Goal: Task Accomplishment & Management: Manage account settings

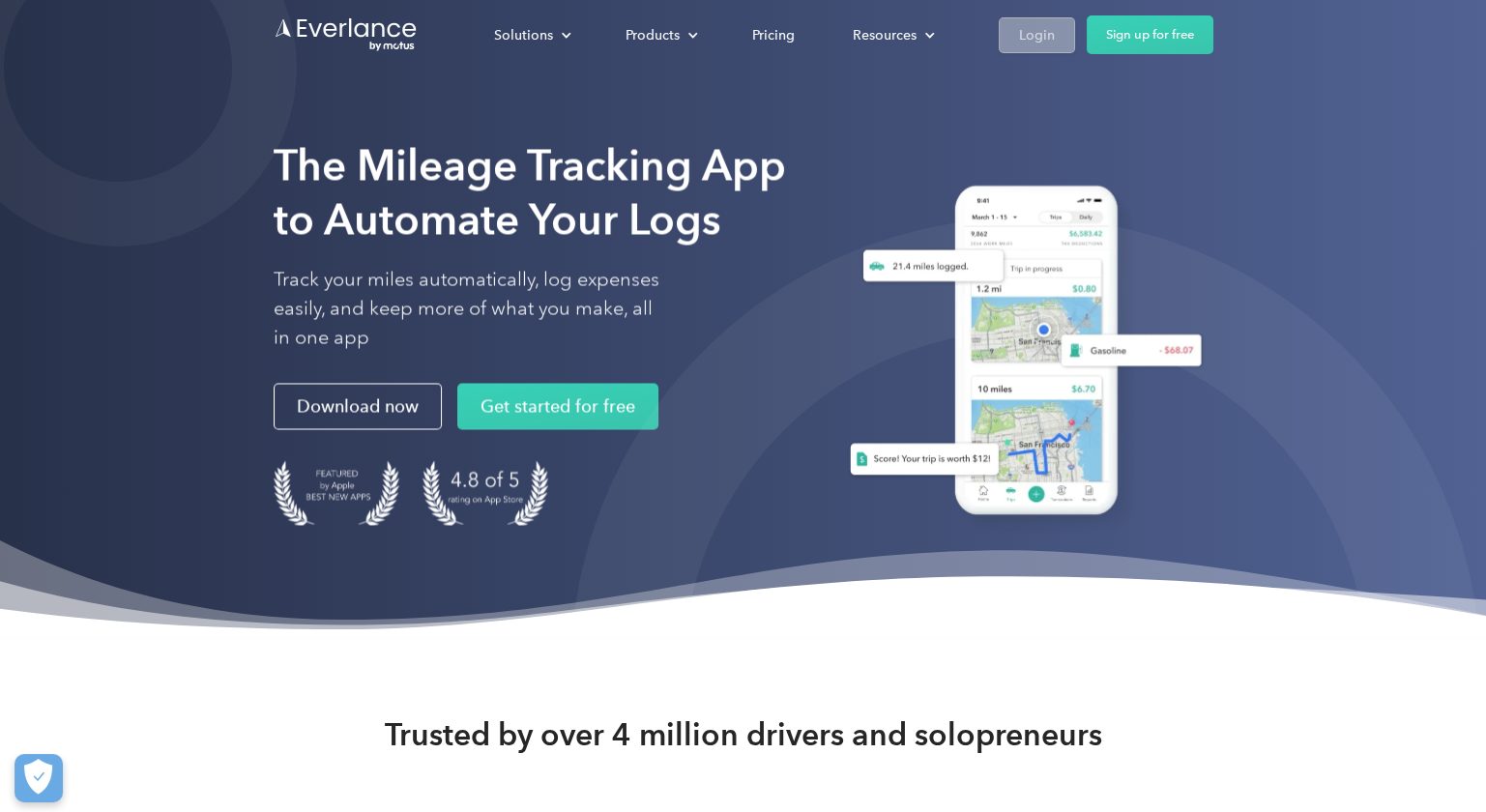
click at [1029, 35] on div "Login" at bounding box center [1037, 35] width 35 height 25
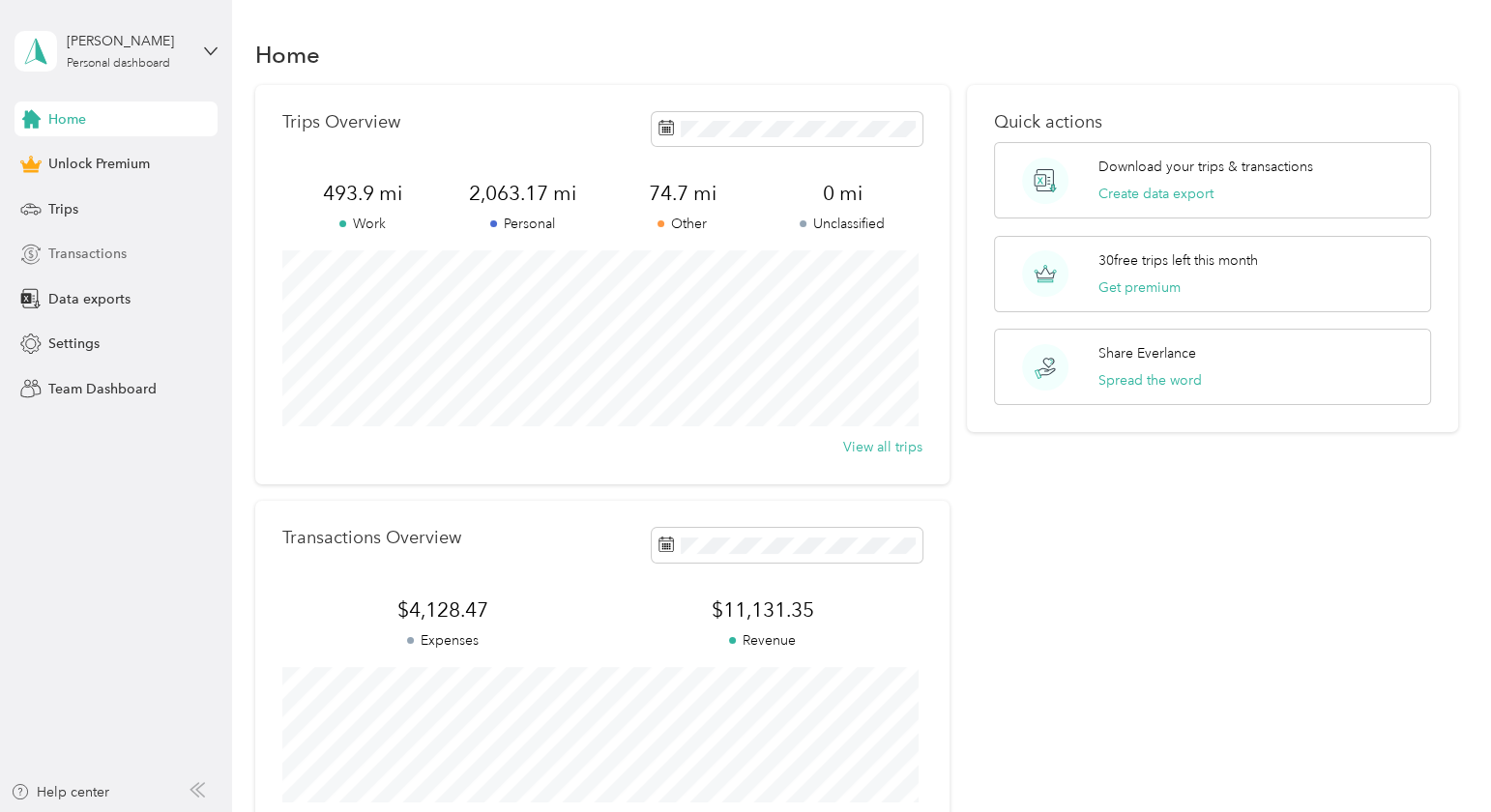
click at [68, 251] on span "Transactions" at bounding box center [88, 253] width 79 height 21
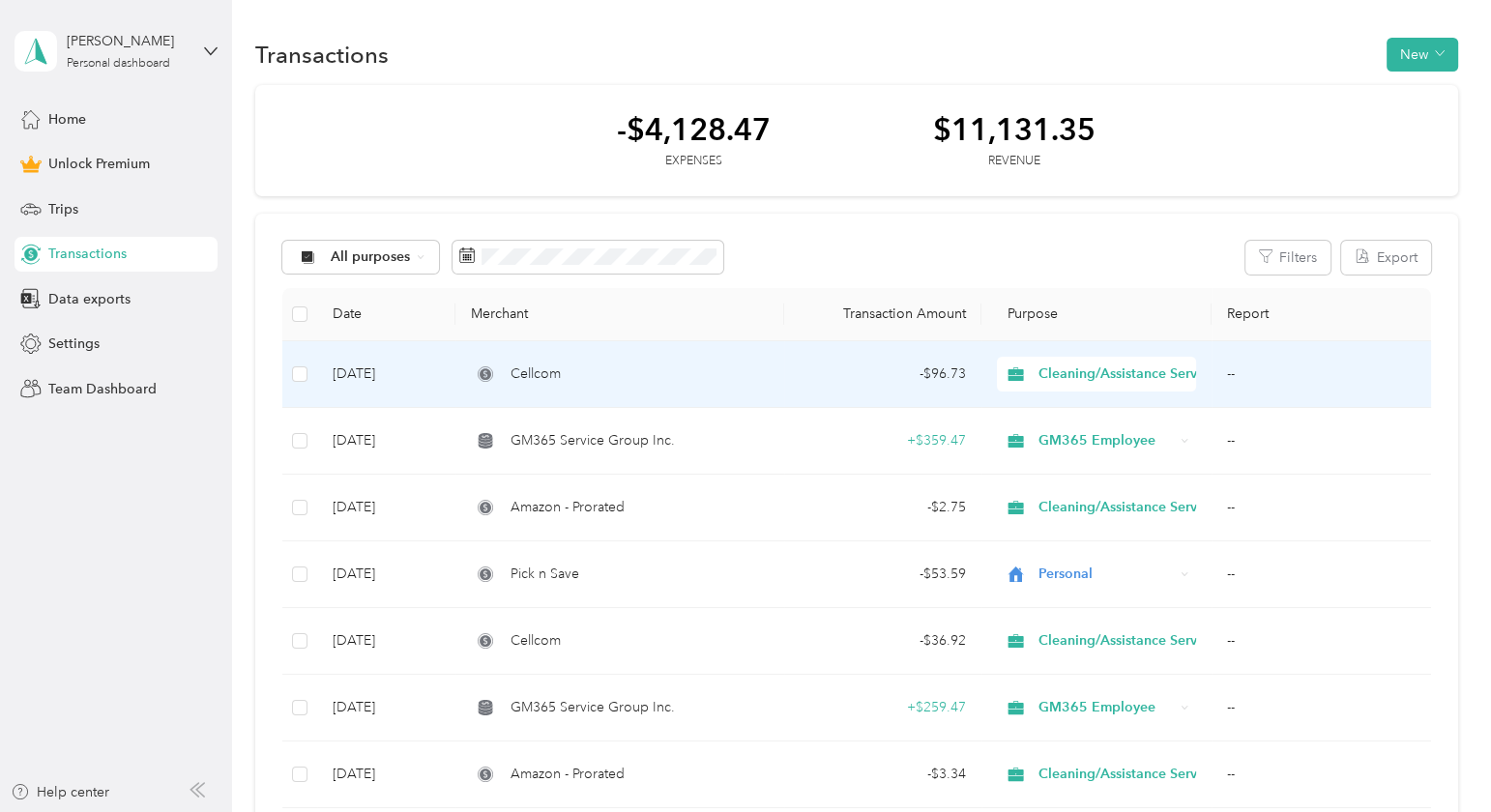
click at [689, 374] on div "Cellcom" at bounding box center [619, 374] width 297 height 22
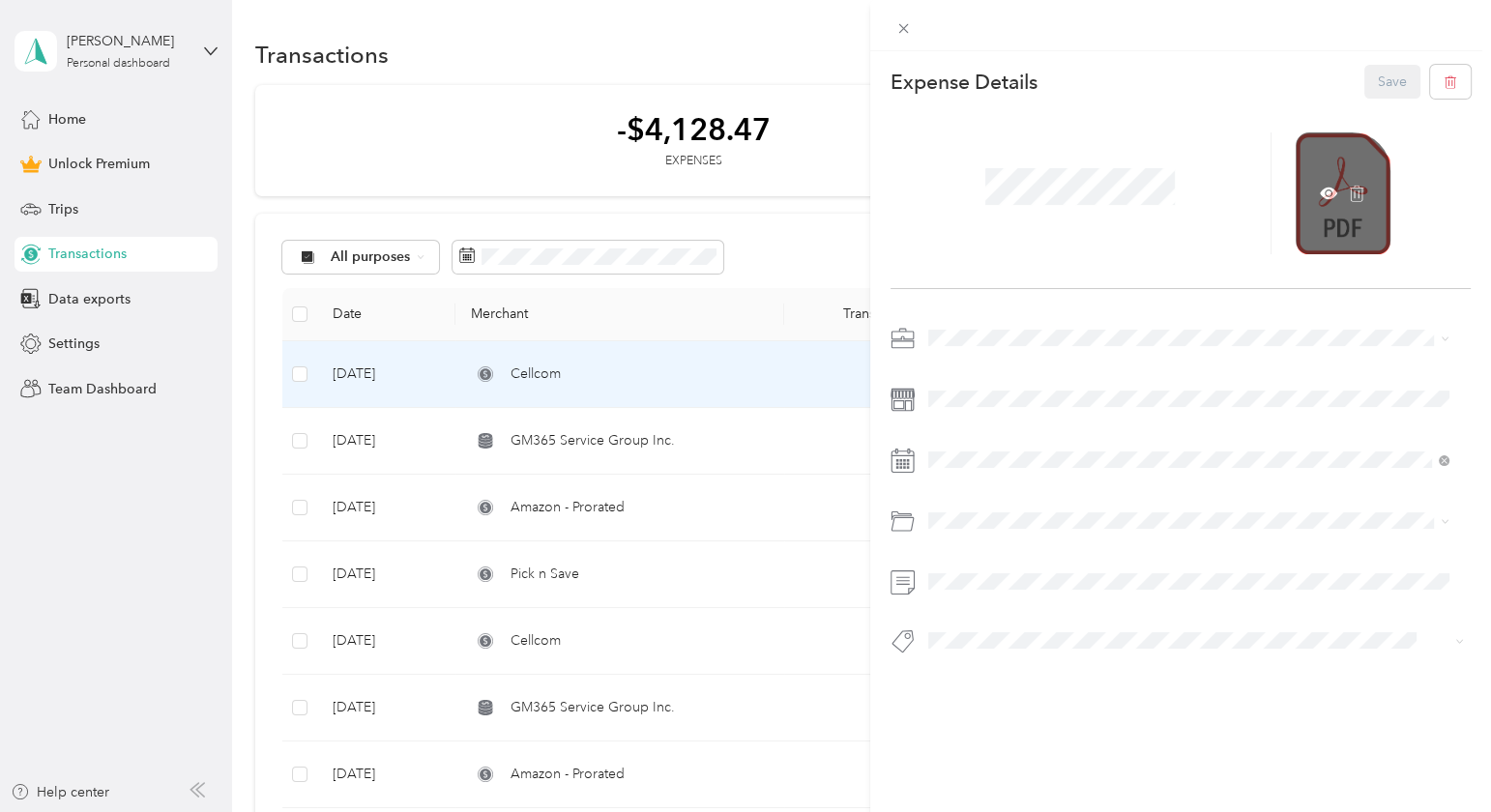
click at [1329, 202] on div at bounding box center [1343, 193] width 95 height 122
click at [1320, 188] on icon at bounding box center [1329, 193] width 18 height 12
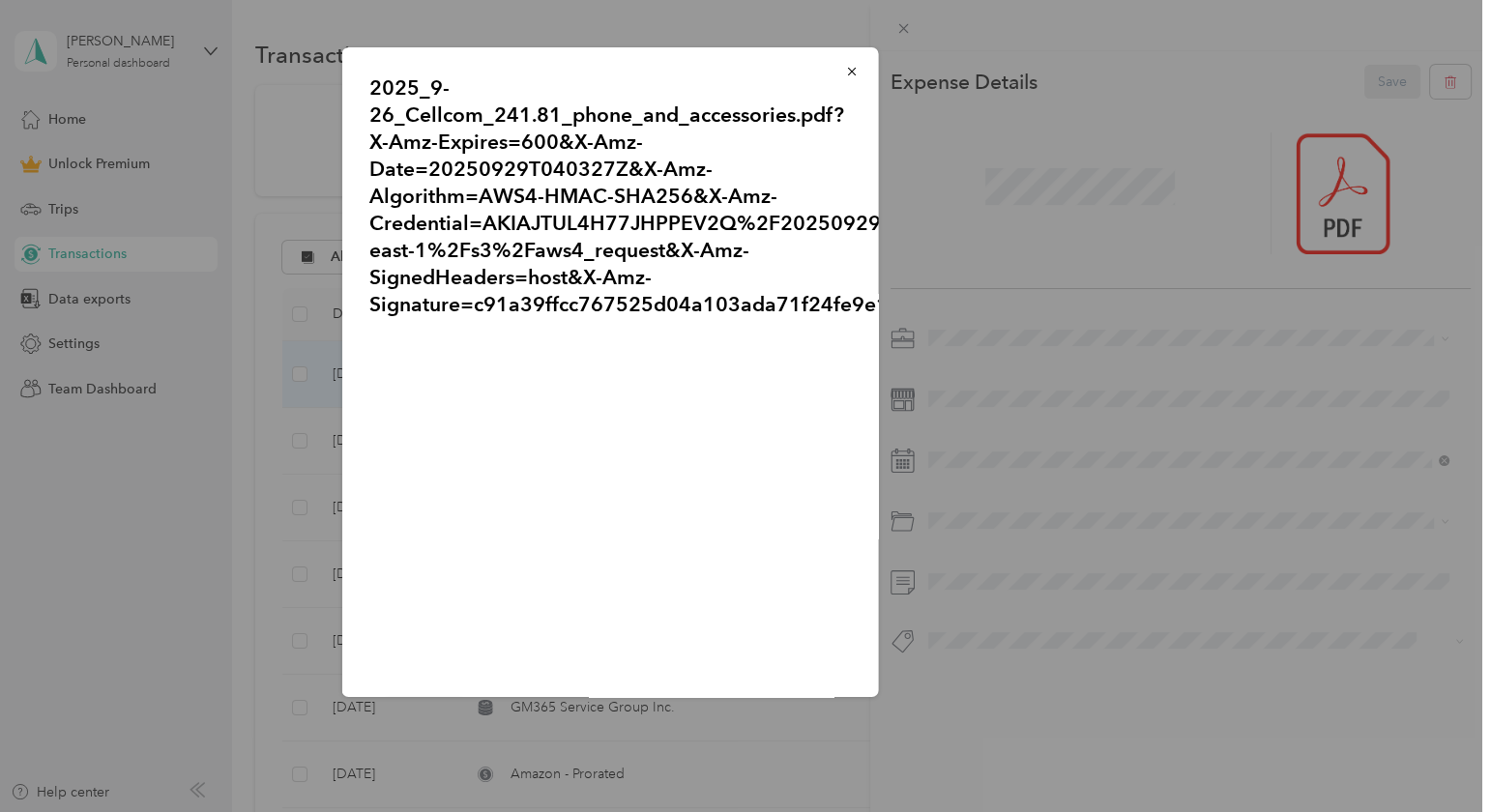
click at [1073, 295] on div "2025_9-26_Cellcom_241.81_phone_and_accessories.pdf?X-Amz-Expires=600&X-Amz-Date…" at bounding box center [1013, 375] width 537 height 656
click at [845, 70] on icon "button" at bounding box center [852, 72] width 14 height 14
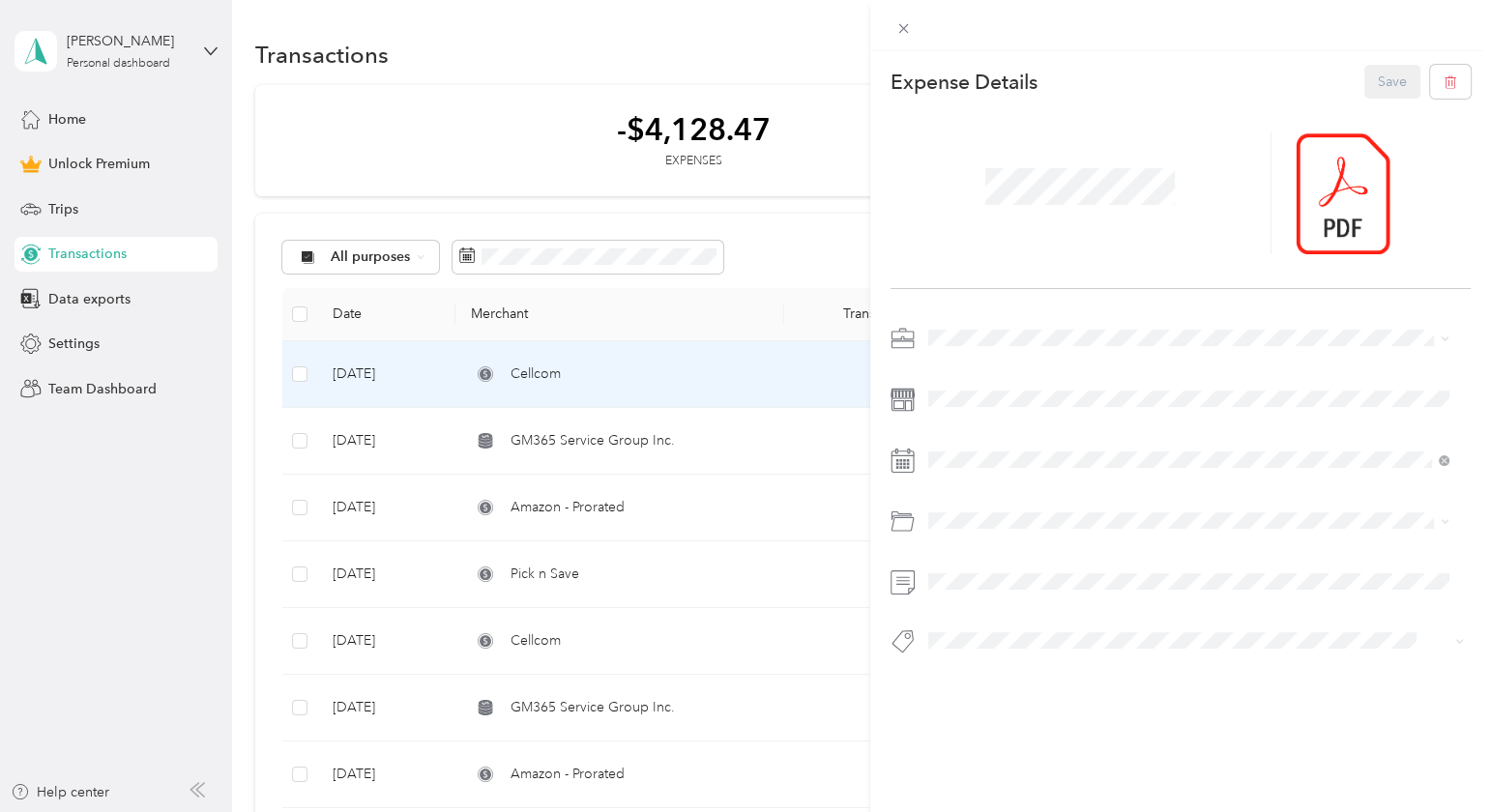
click at [534, 641] on div "This expense cannot be edited because it is either under review, approved, or p…" at bounding box center [746, 406] width 1491 height 812
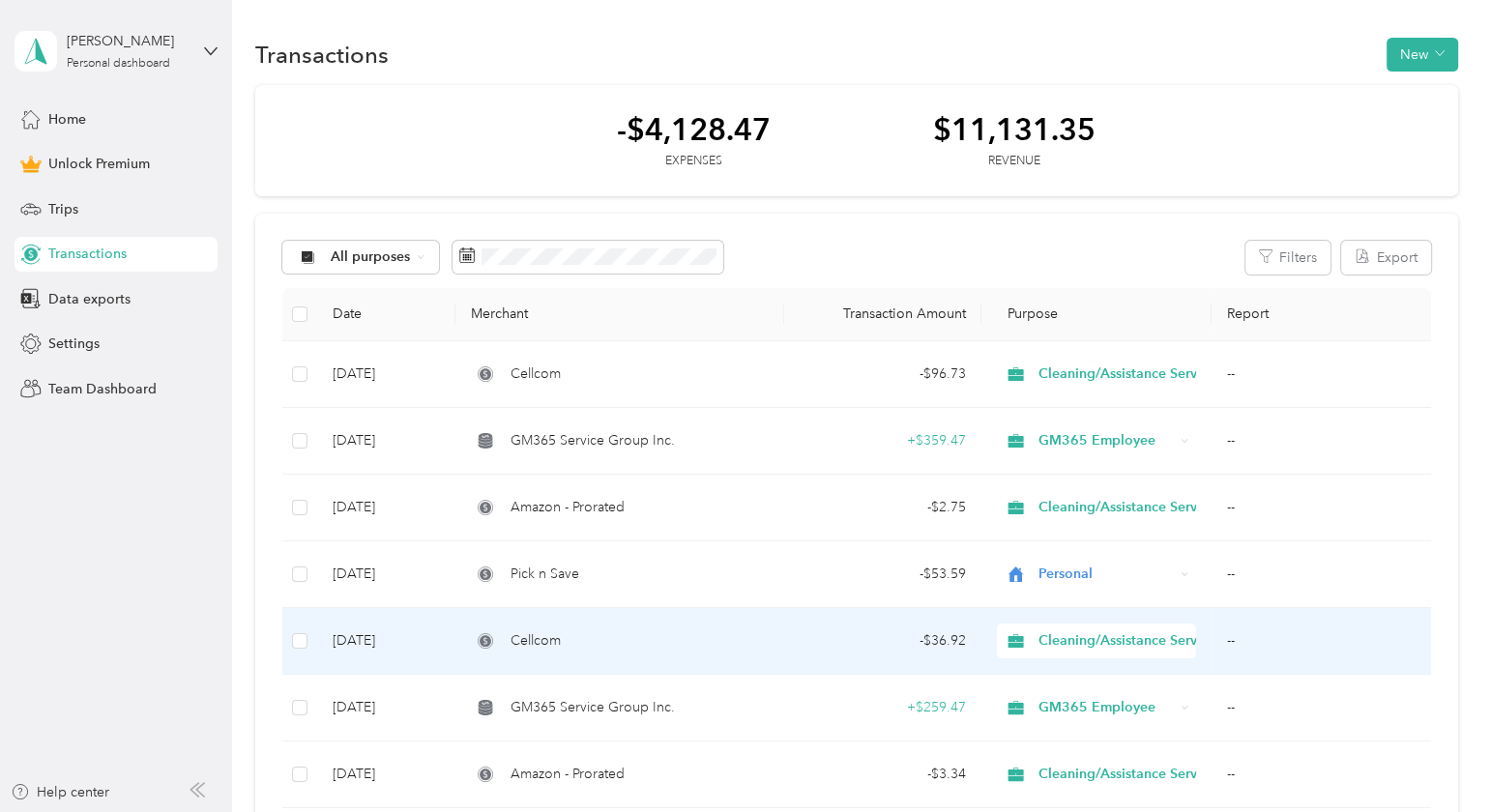
click at [768, 644] on td "Cellcom" at bounding box center [619, 642] width 329 height 67
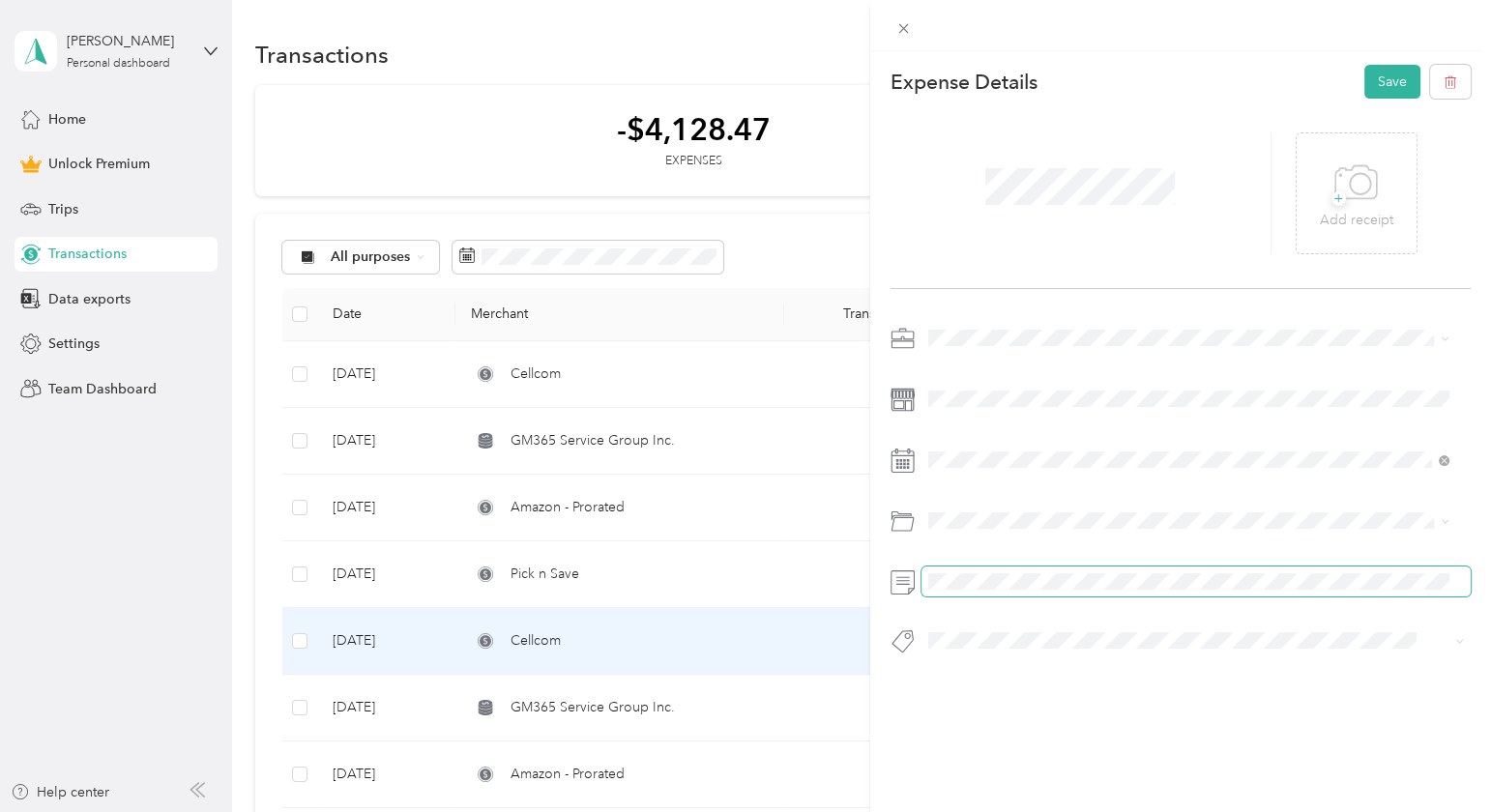
click at [916, 582] on div at bounding box center [1181, 581] width 581 height 30
click at [1173, 502] on div at bounding box center [1181, 495] width 581 height 344
click at [1348, 185] on icon at bounding box center [1356, 183] width 43 height 53
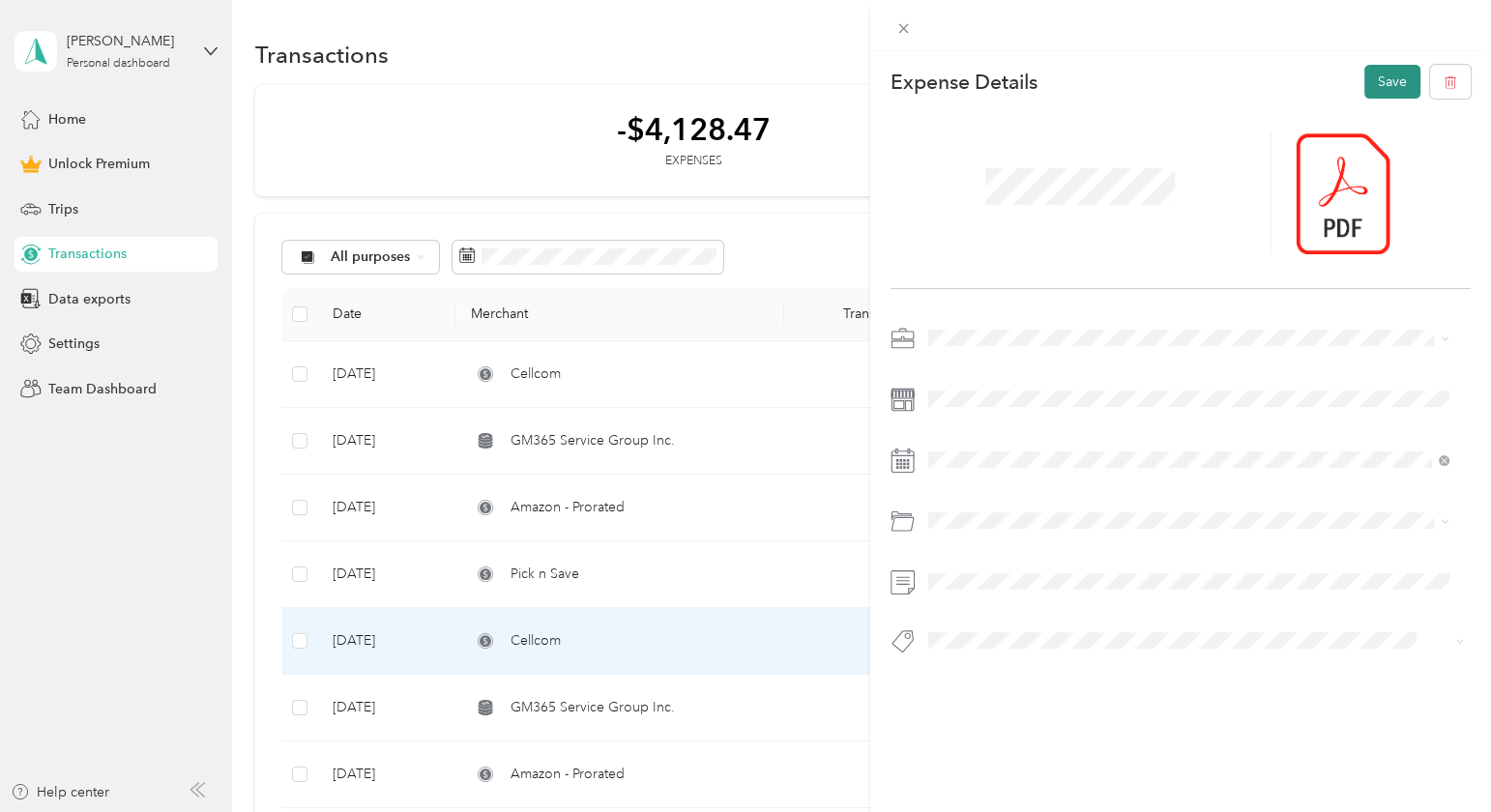
click at [1371, 79] on button "Save" at bounding box center [1392, 82] width 56 height 33
